Goal: Information Seeking & Learning: Learn about a topic

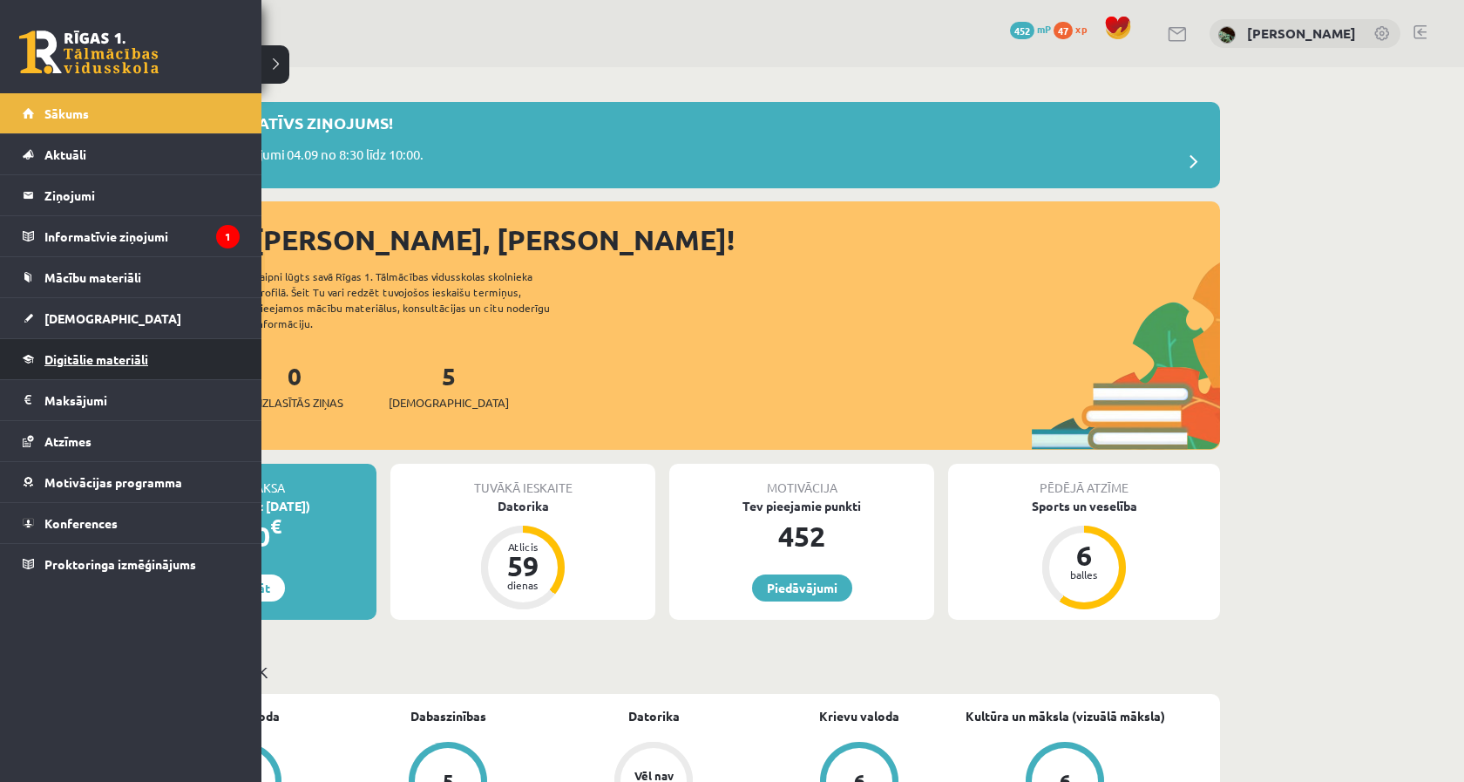
click at [112, 366] on link "Digitālie materiāli" at bounding box center [131, 359] width 217 height 40
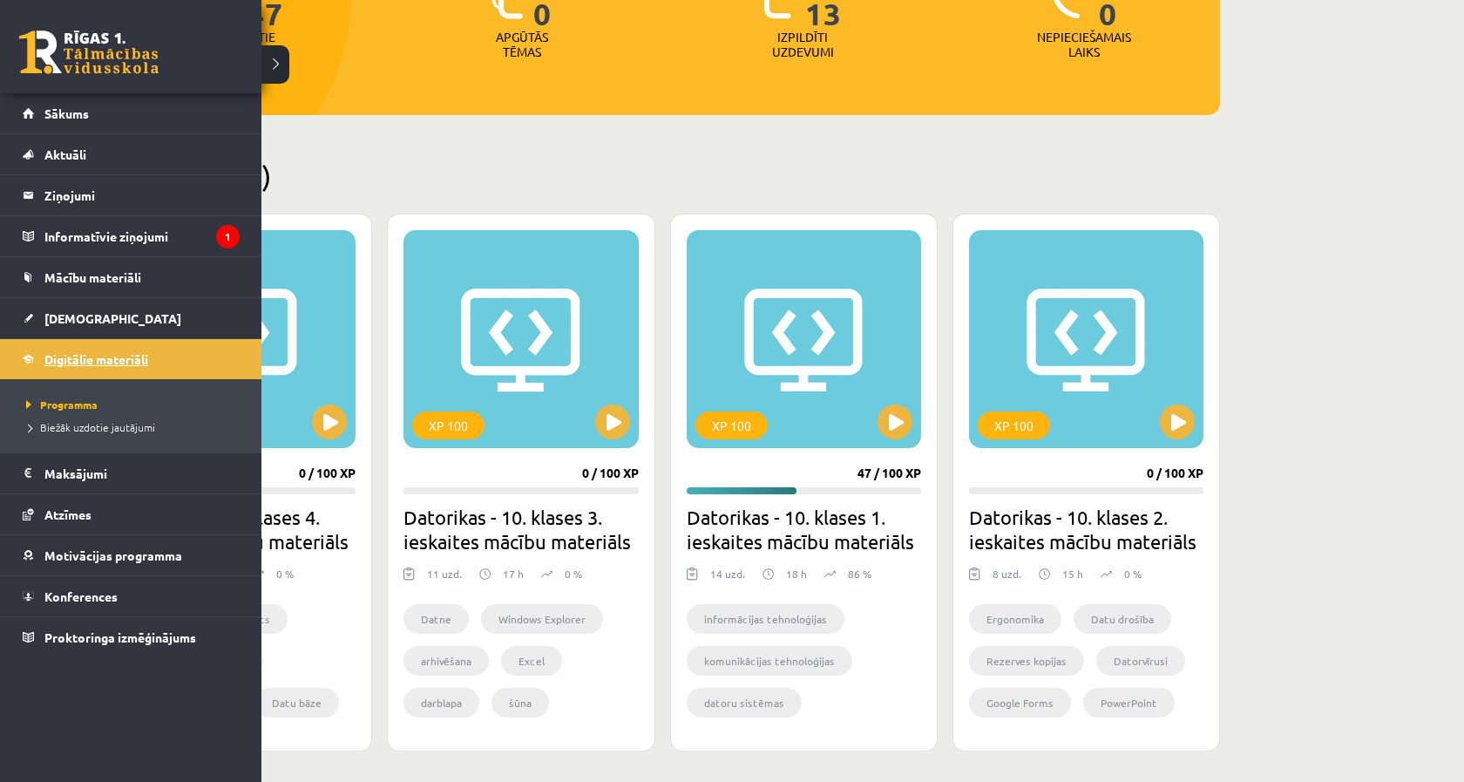
scroll to position [313, 0]
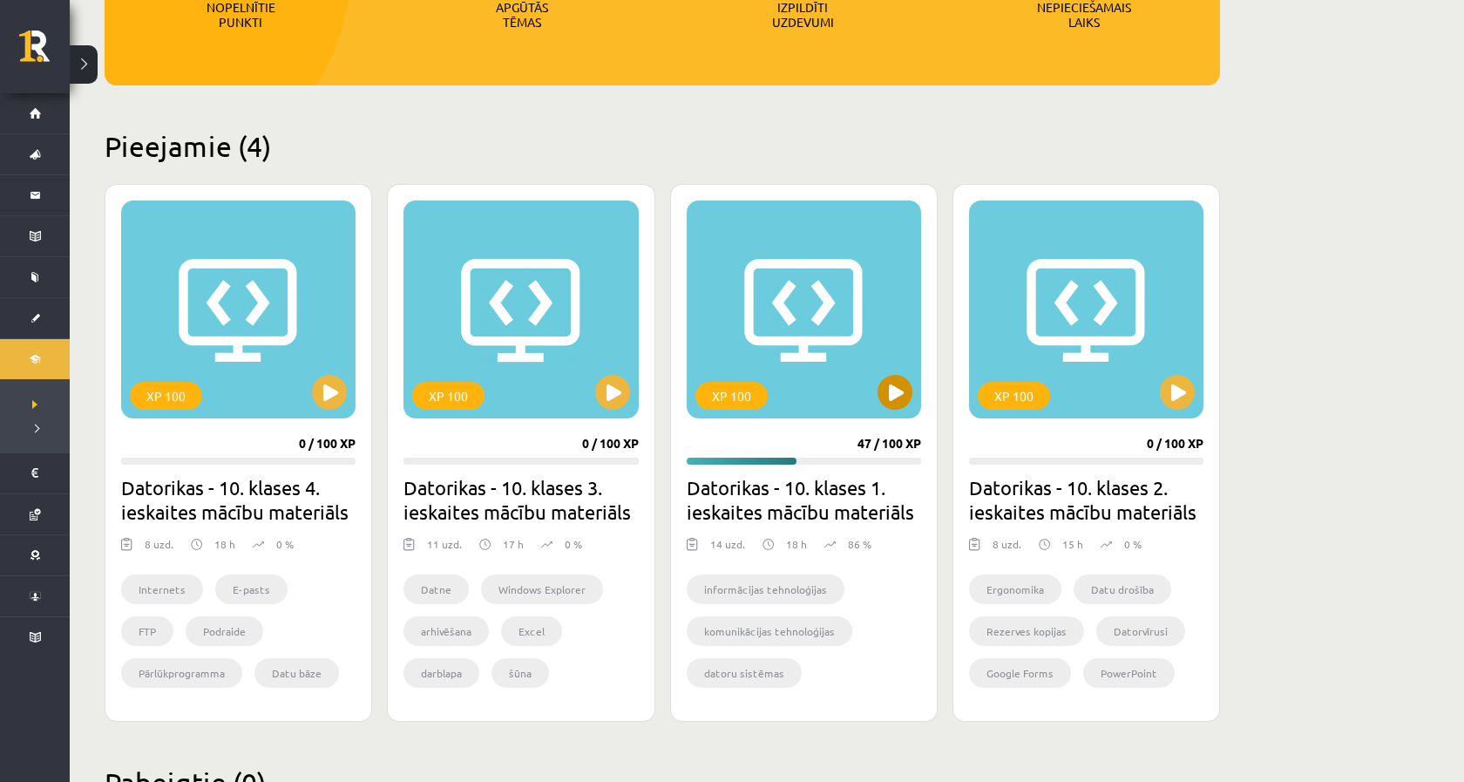
click at [894, 392] on button at bounding box center [894, 392] width 35 height 35
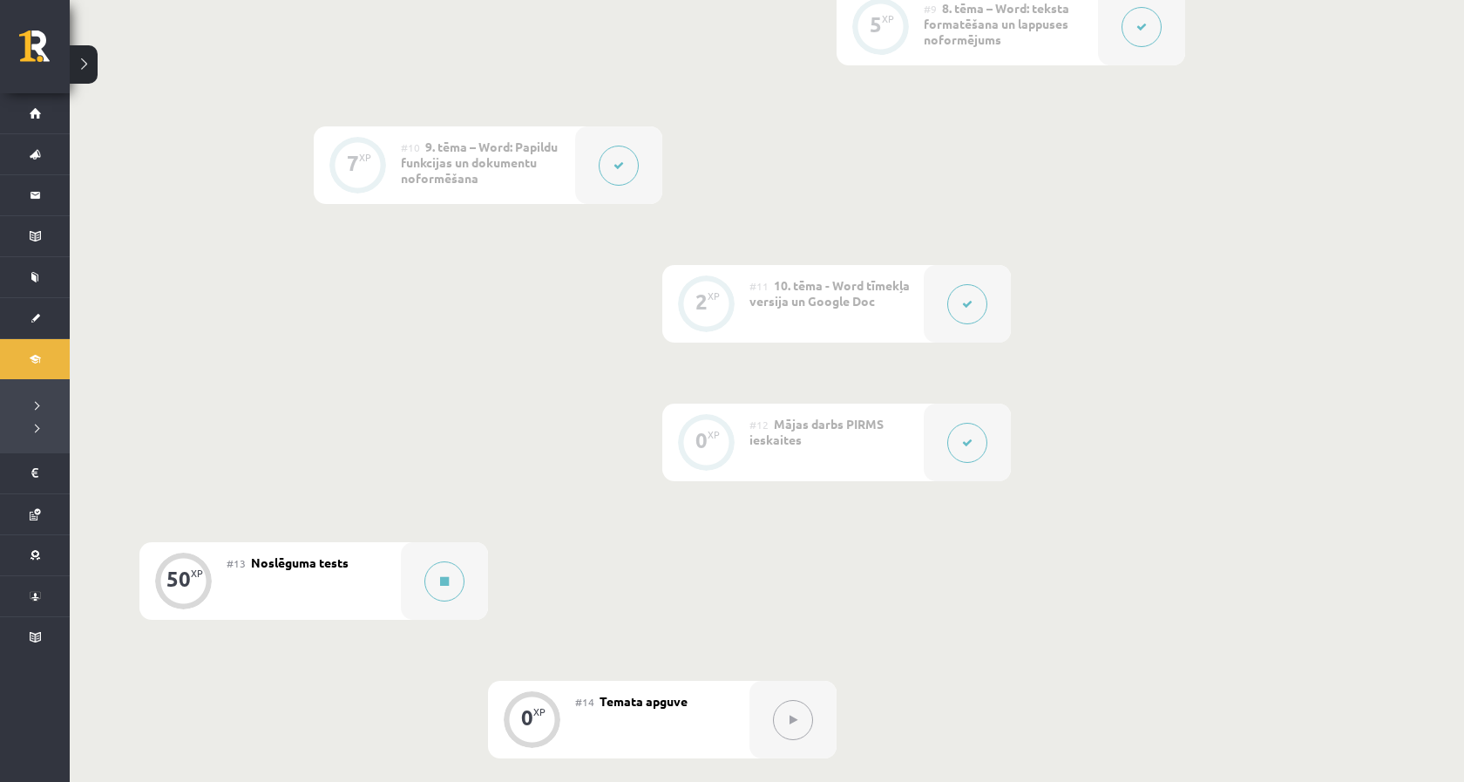
scroll to position [1929, 0]
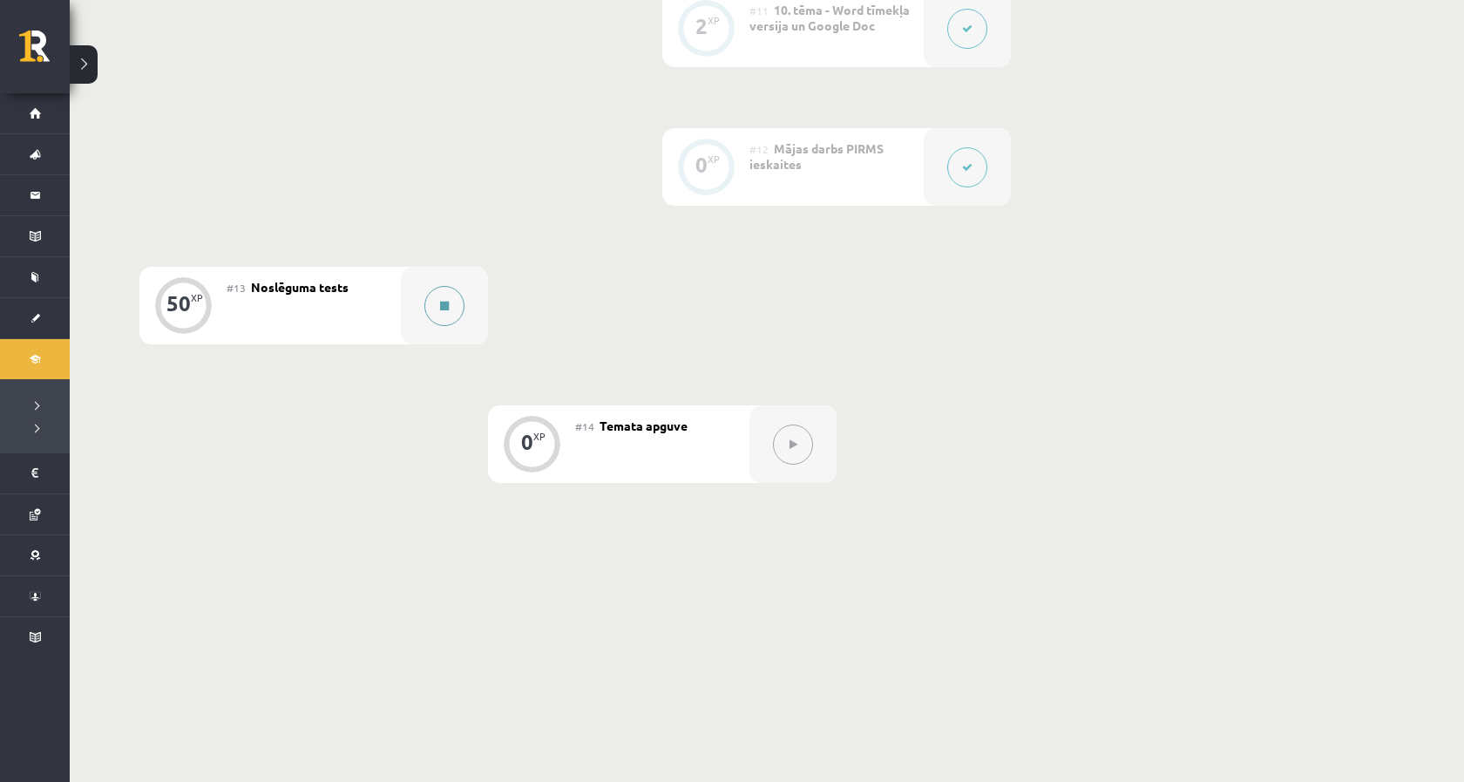
click at [447, 308] on icon at bounding box center [444, 306] width 9 height 10
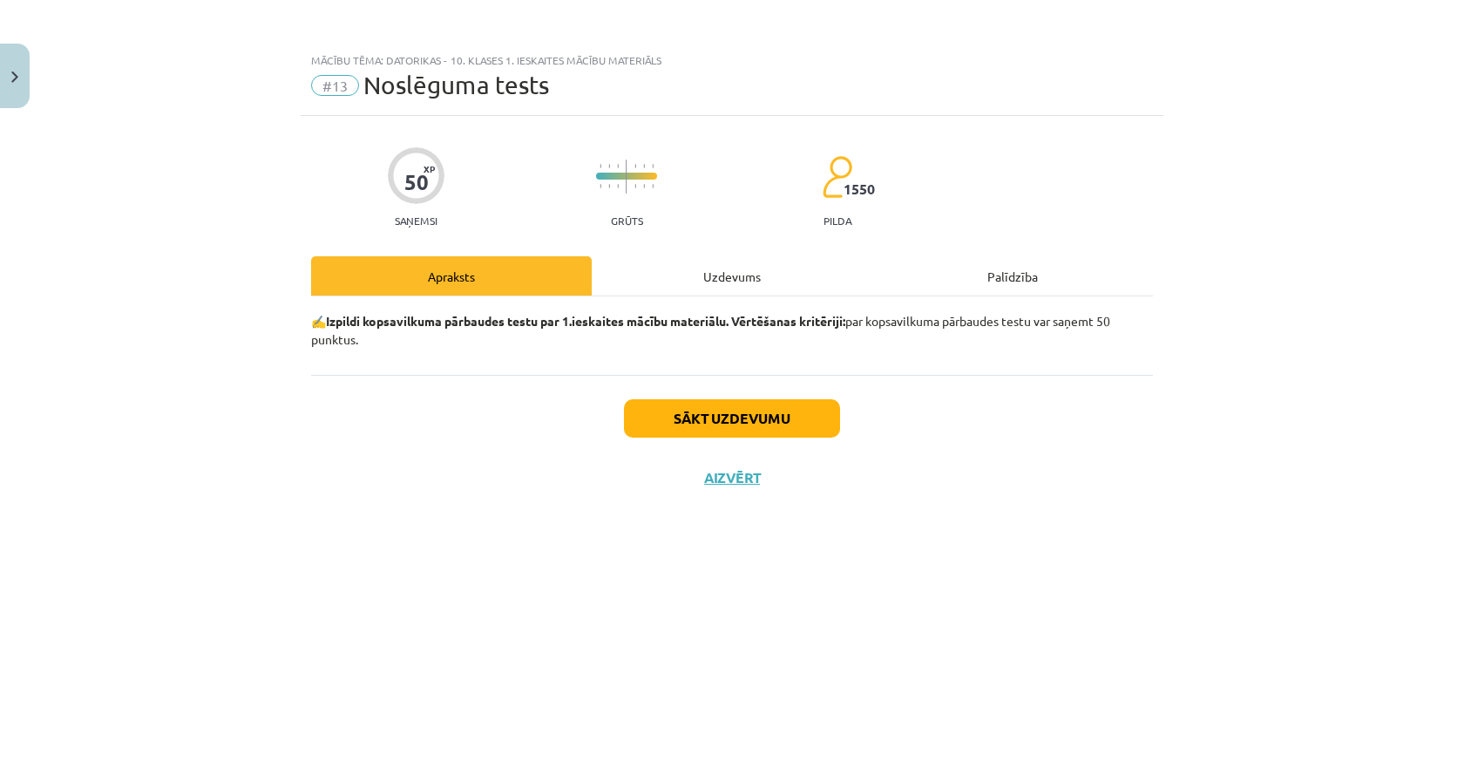
drag, startPoint x: 317, startPoint y: 321, endPoint x: 304, endPoint y: 314, distance: 14.8
click at [304, 314] on div "50 XP Saņemsi Grūts 1550 pilda Apraksts Uzdevums Palīdzība ✍️ Izpildi kopsavilk…" at bounding box center [732, 427] width 863 height 622
click at [19, 91] on button "Close" at bounding box center [15, 76] width 30 height 64
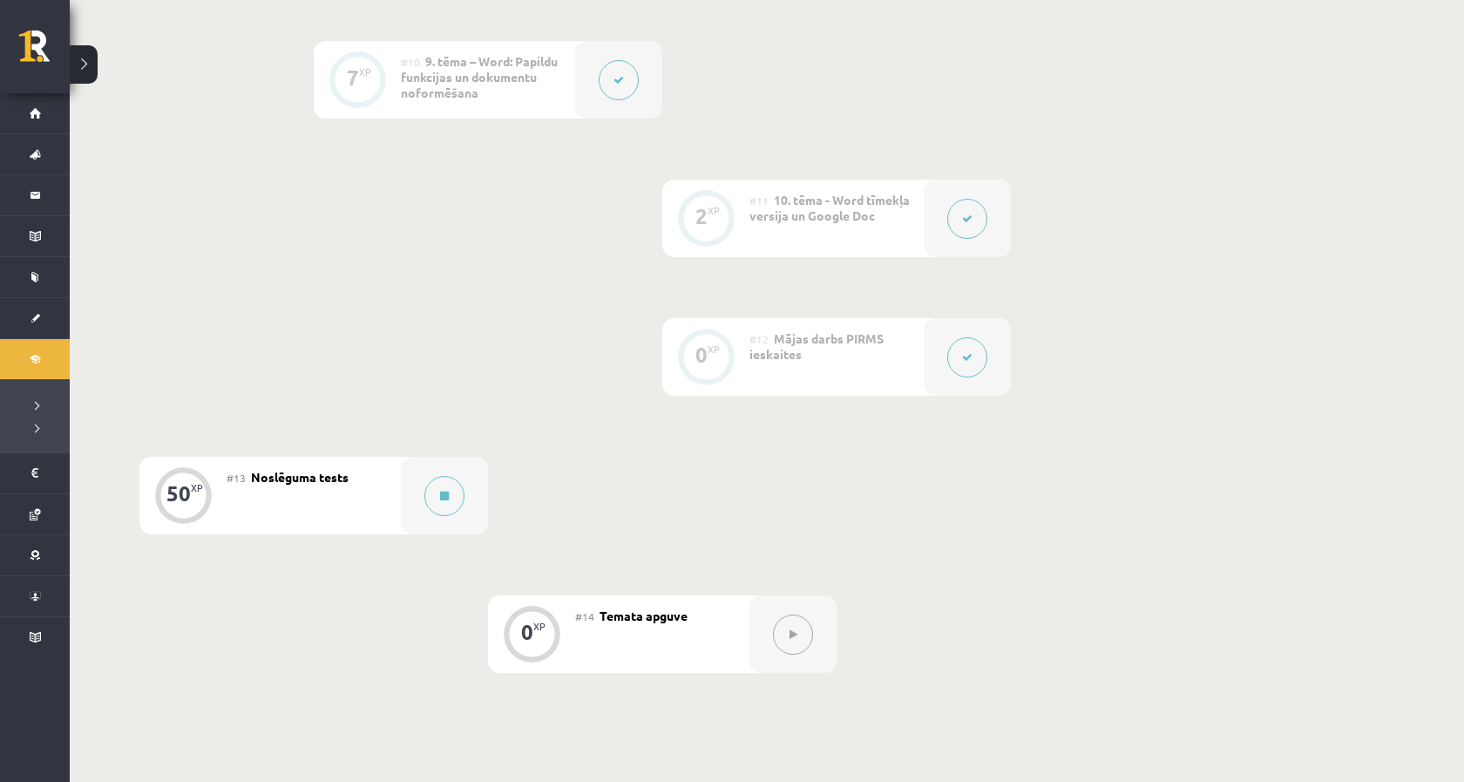
scroll to position [1750, 0]
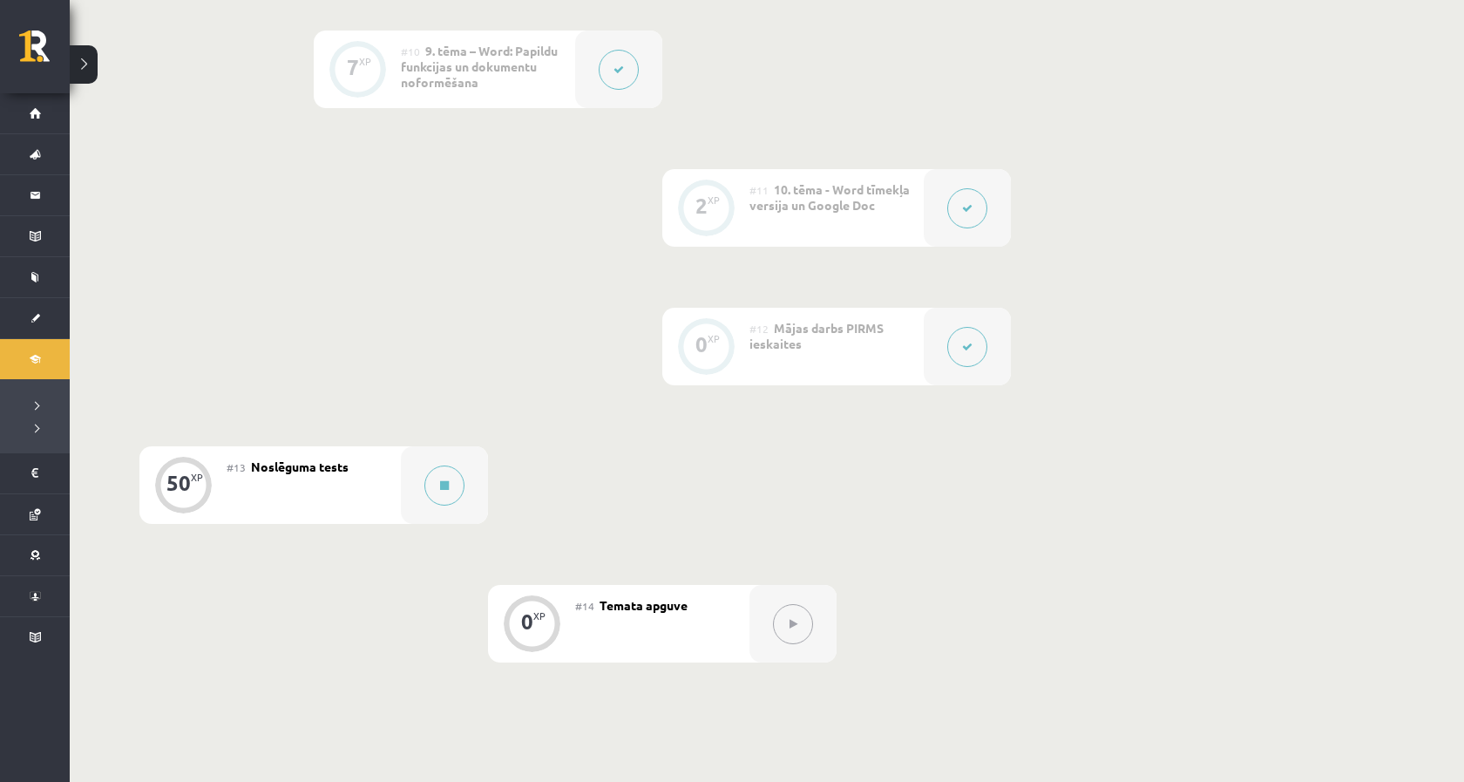
click at [773, 606] on div at bounding box center [792, 624] width 87 height 78
click at [623, 613] on span "Temata apguve" at bounding box center [644, 605] width 88 height 16
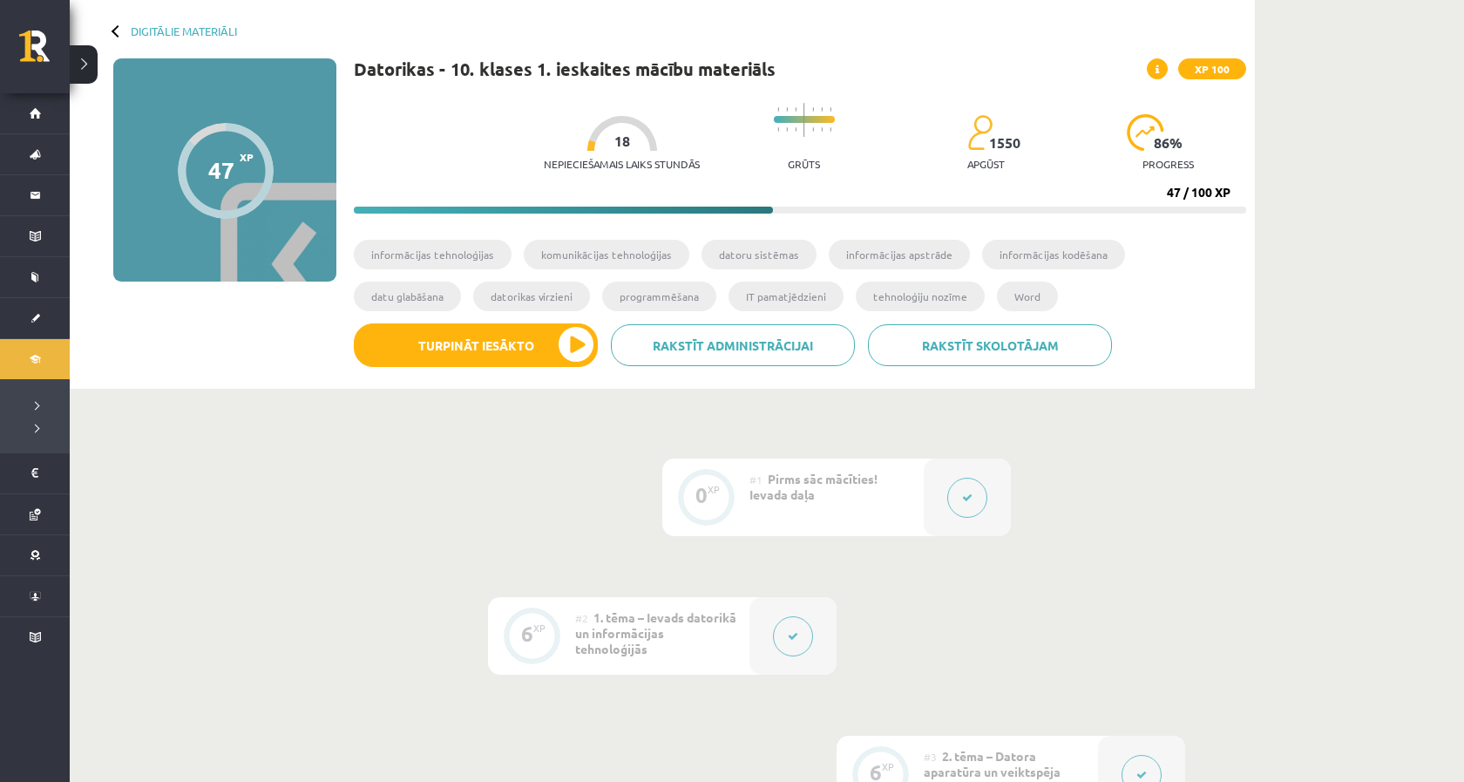
scroll to position [29, 0]
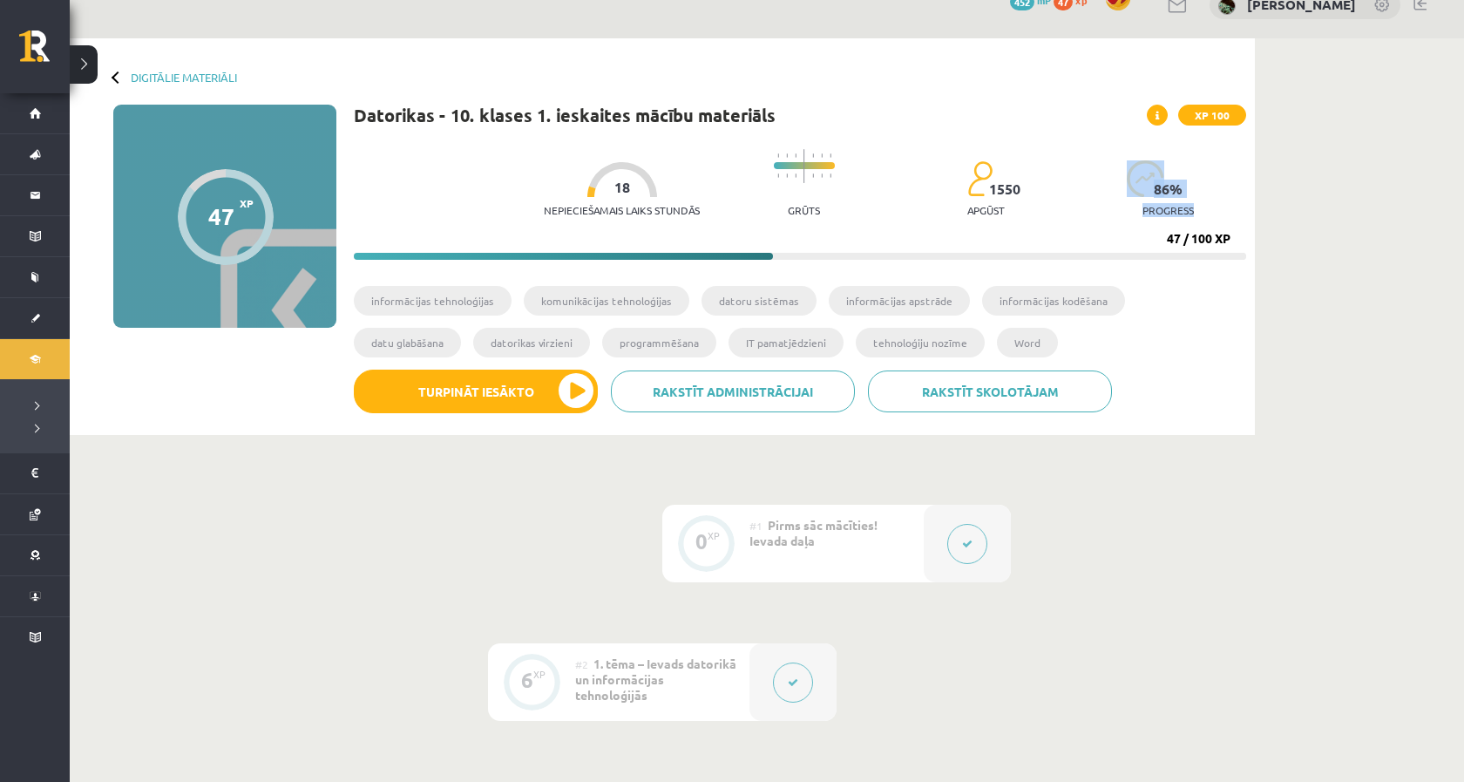
drag, startPoint x: 1206, startPoint y: 192, endPoint x: 1257, endPoint y: 246, distance: 74.0
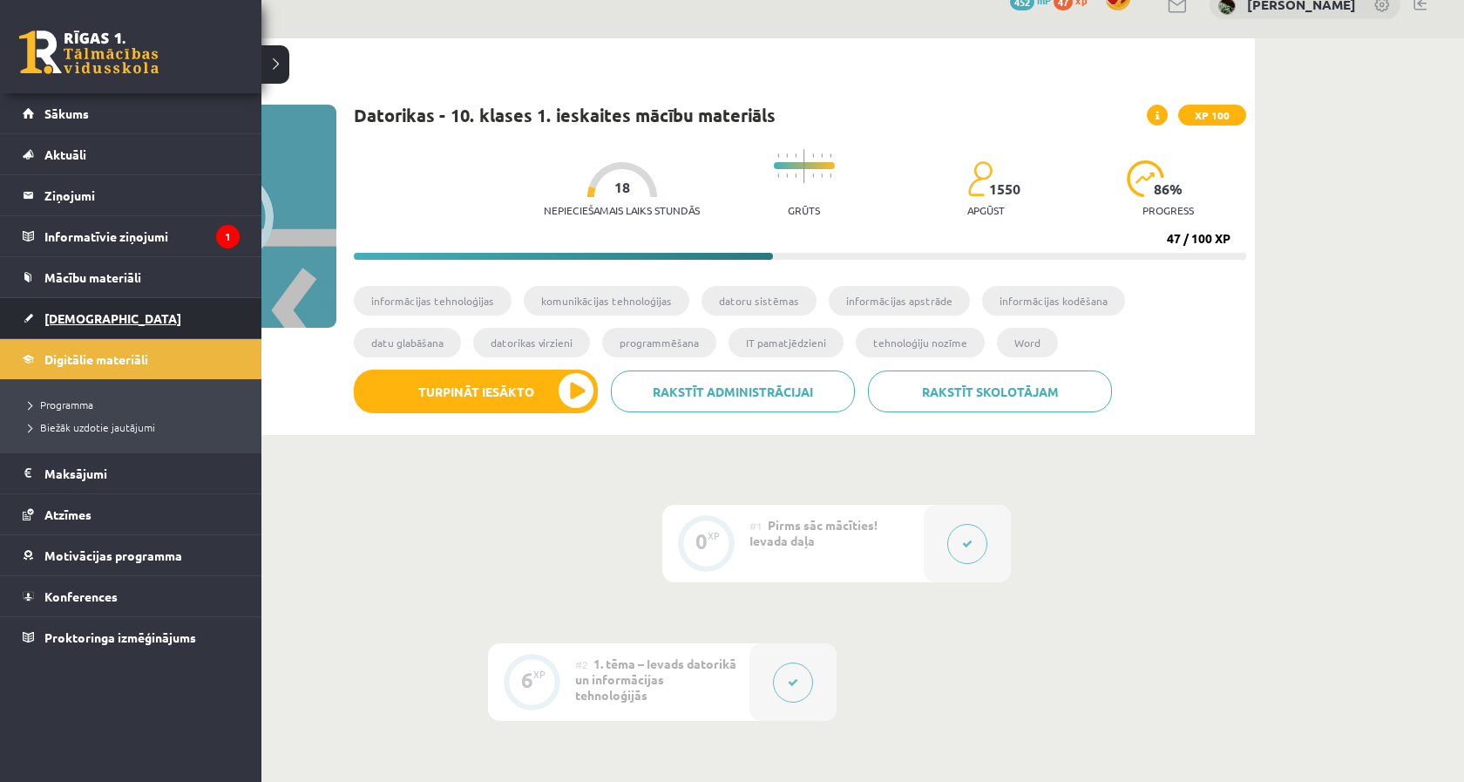
click at [84, 306] on link "[DEMOGRAPHIC_DATA]" at bounding box center [131, 318] width 217 height 40
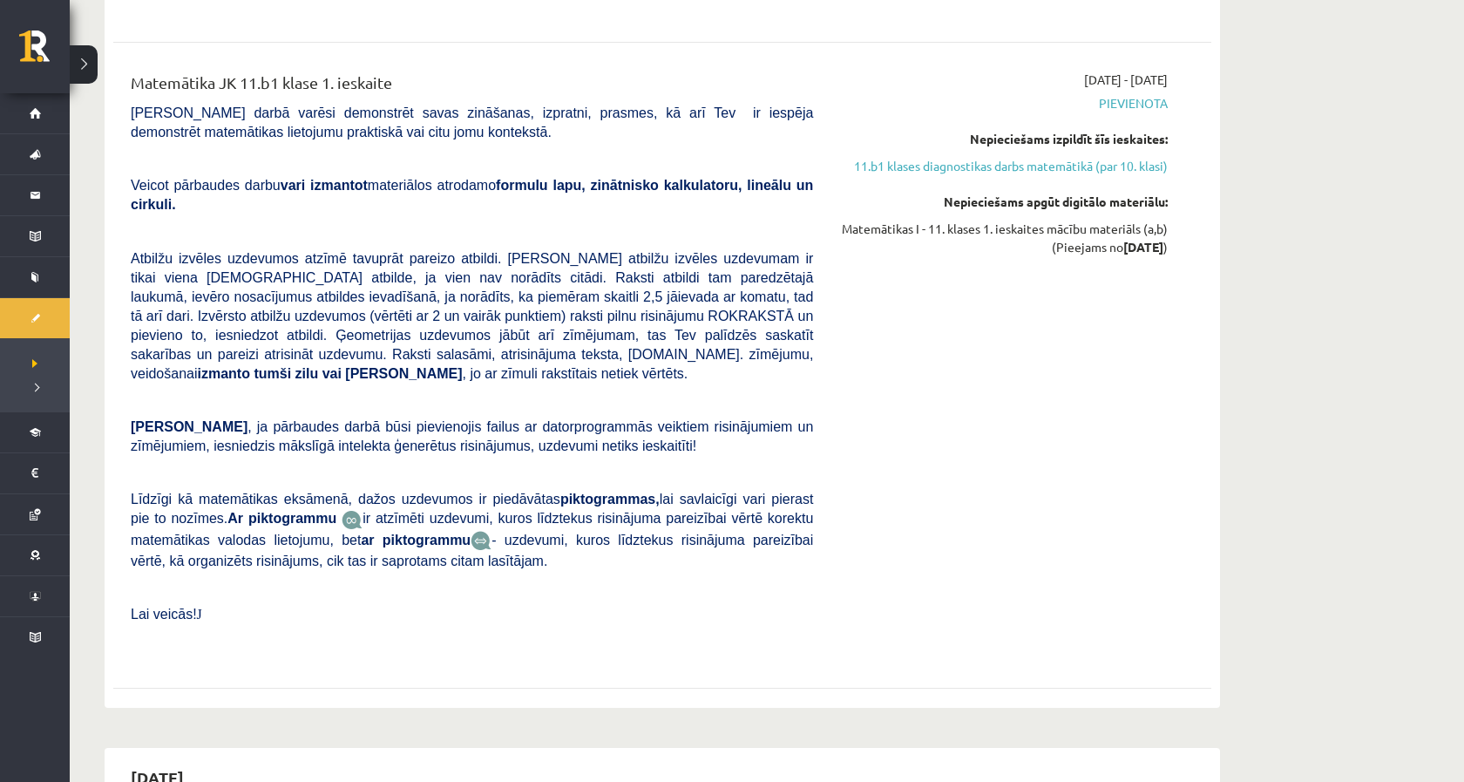
scroll to position [2855, 0]
drag, startPoint x: 147, startPoint y: 212, endPoint x: 474, endPoint y: 167, distance: 329.8
click at [474, 167] on div "Matemātika JK 11.b1 klase 1. ieskaite [PERSON_NAME] darbā varēsi demonstrēt sav…" at bounding box center [472, 365] width 708 height 589
click at [474, 175] on p "Veicot pārbaudes darbu vari izmantot materiālos atrodamo formulu lapu, zinātnis…" at bounding box center [472, 194] width 682 height 38
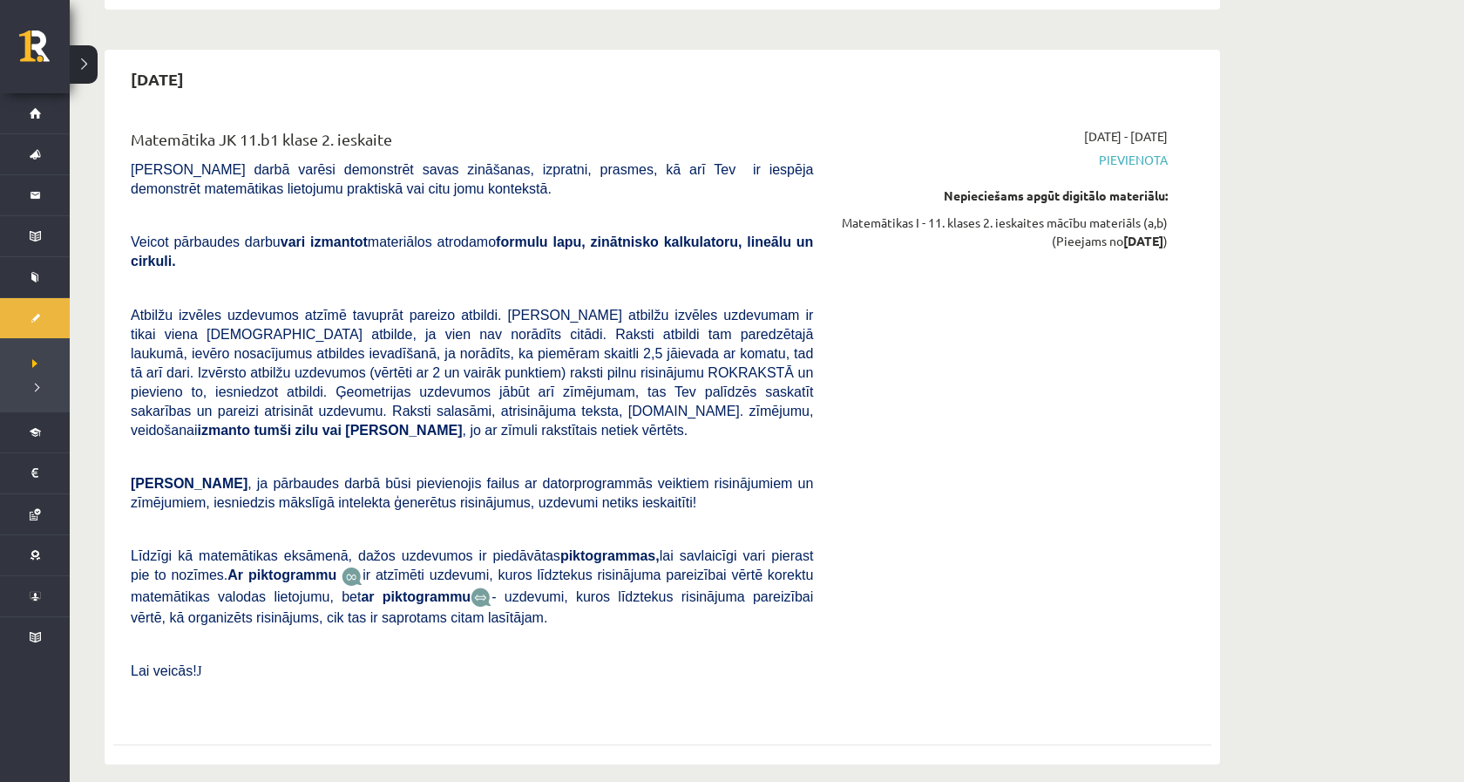
scroll to position [3551, 0]
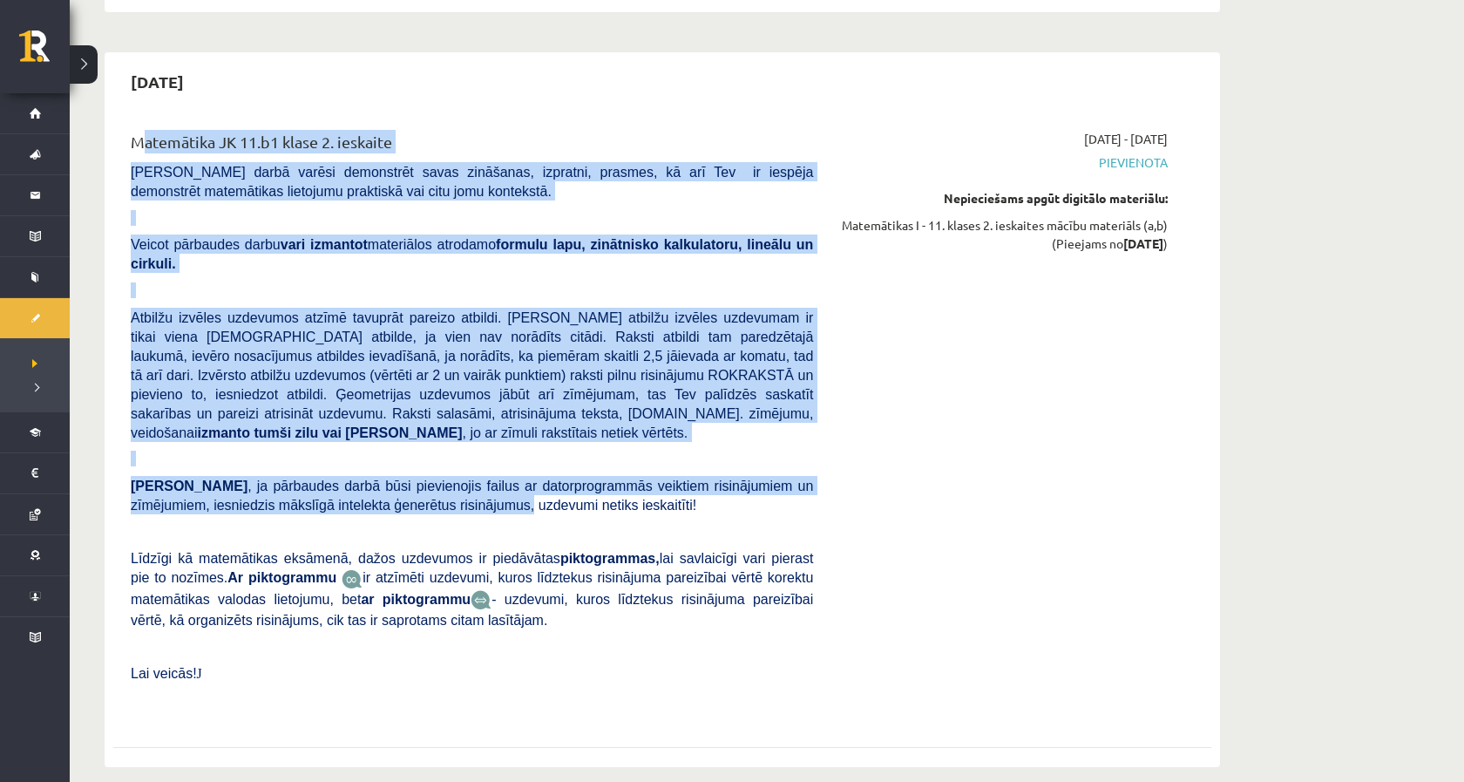
drag, startPoint x: 149, startPoint y: 78, endPoint x: 539, endPoint y: 468, distance: 550.8
click at [536, 451] on div "Matemātika JK 11.b1 klase 2. ieskaite [PERSON_NAME] darbā varēsi demonstrēt sav…" at bounding box center [472, 424] width 708 height 589
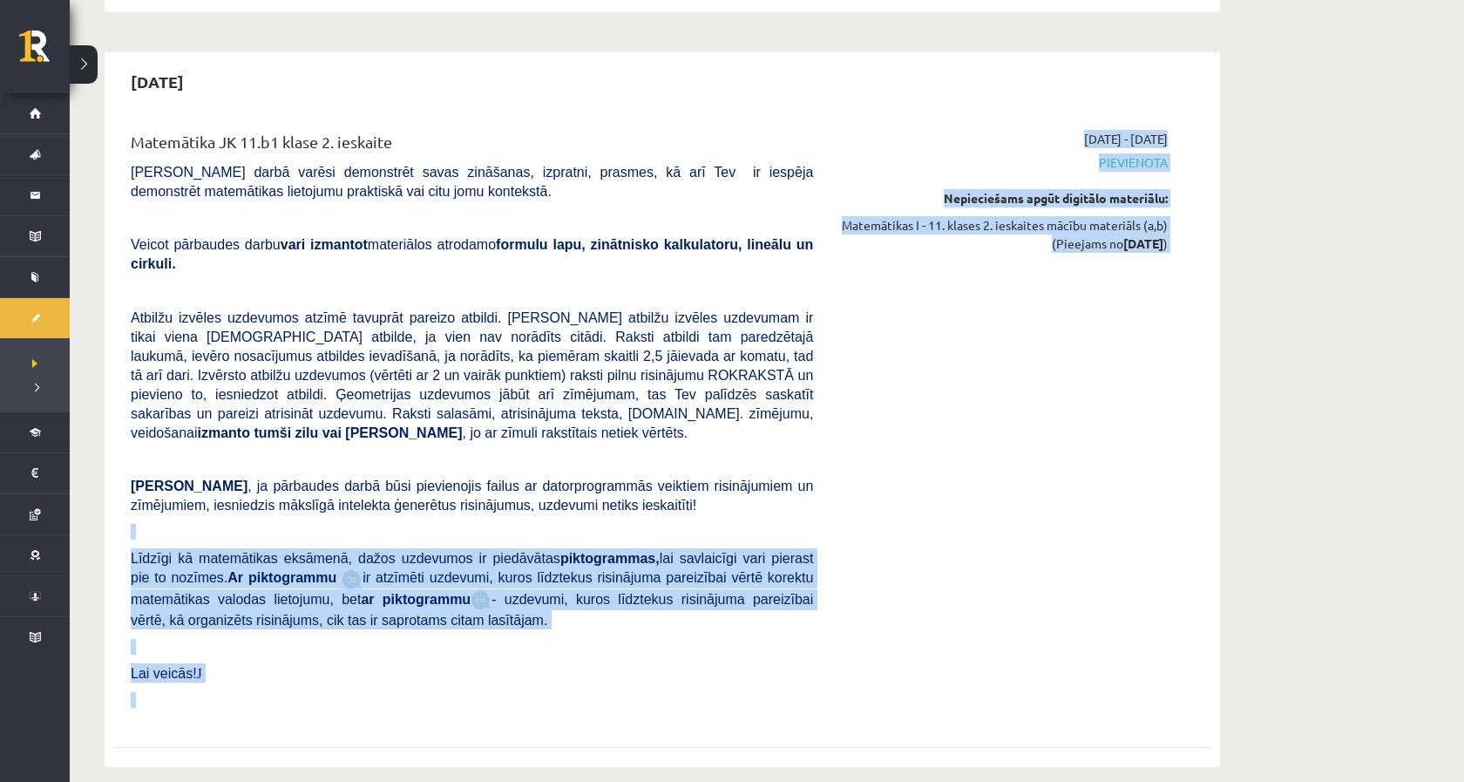
drag, startPoint x: 539, startPoint y: 468, endPoint x: 616, endPoint y: 701, distance: 245.2
click at [645, 656] on div "Matemātika JK 11.b1 klase 2. ieskaite [PERSON_NAME] darbā varēsi demonstrēt sav…" at bounding box center [662, 424] width 1098 height 624
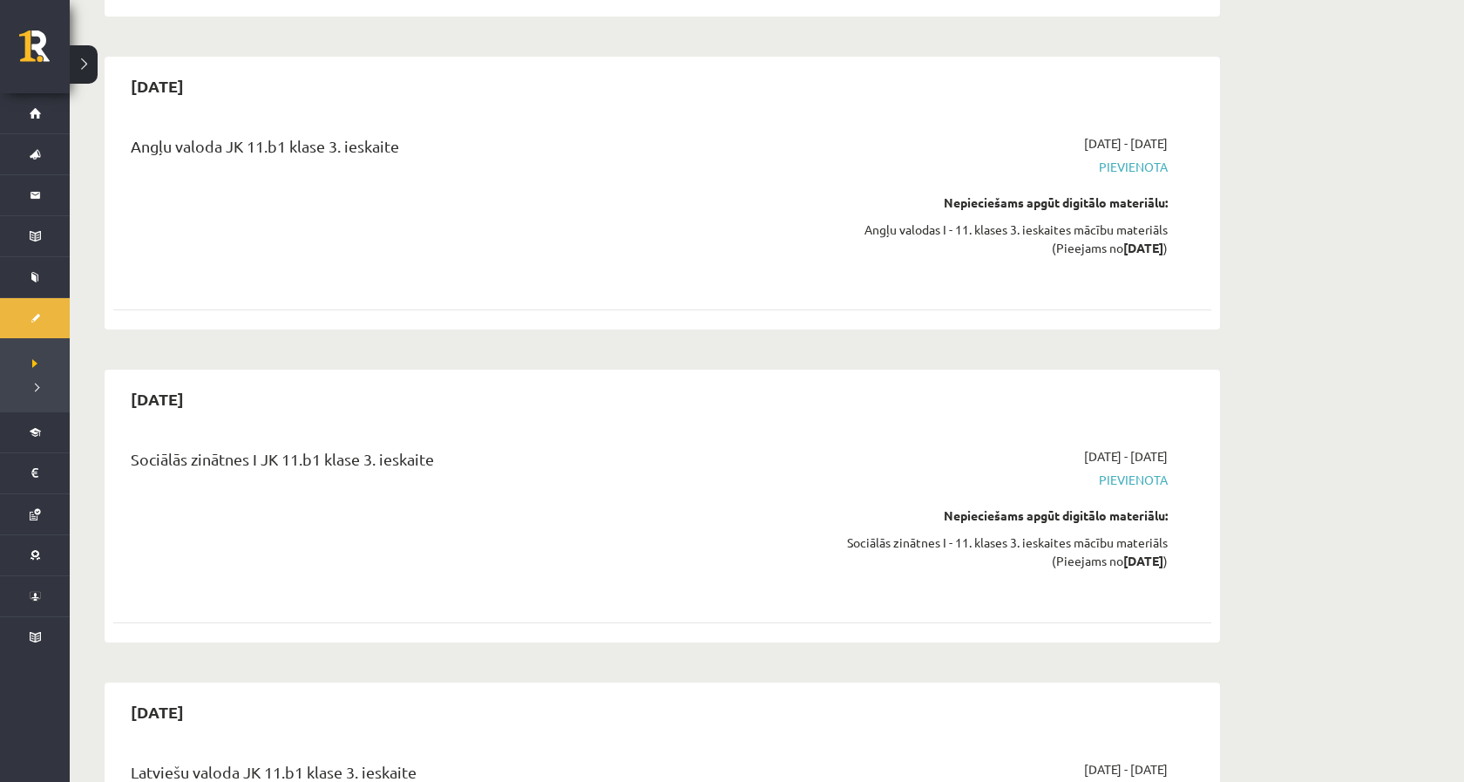
scroll to position [5583, 0]
